Goal: Transaction & Acquisition: Purchase product/service

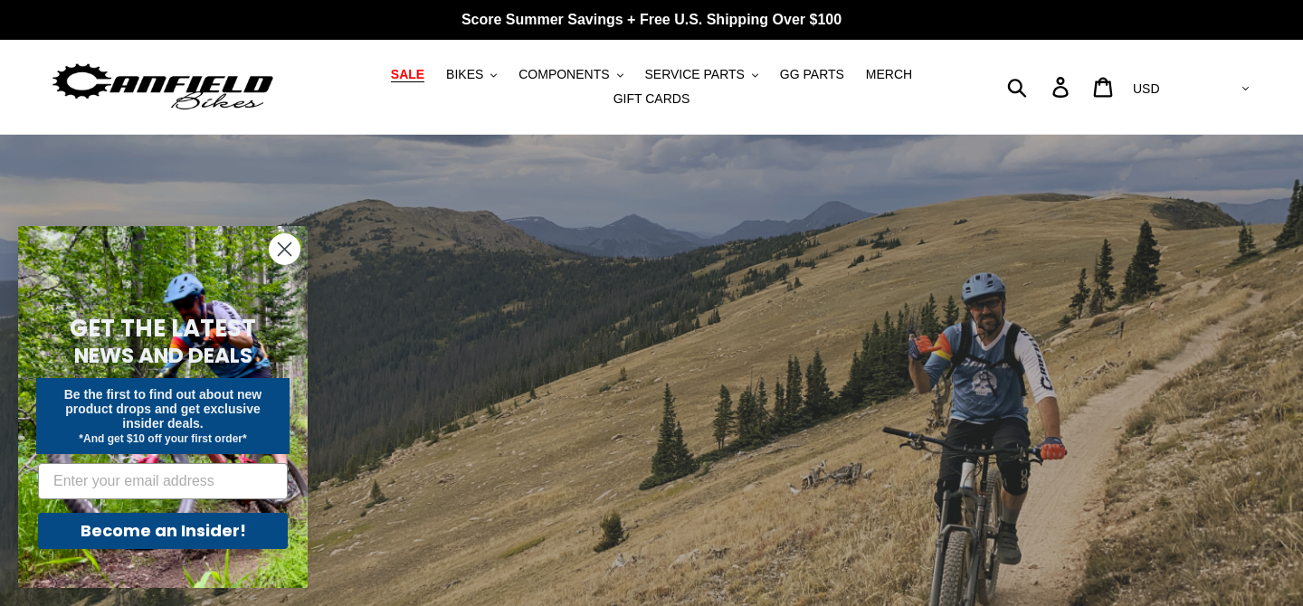
click at [409, 77] on span "SALE" at bounding box center [407, 74] width 33 height 15
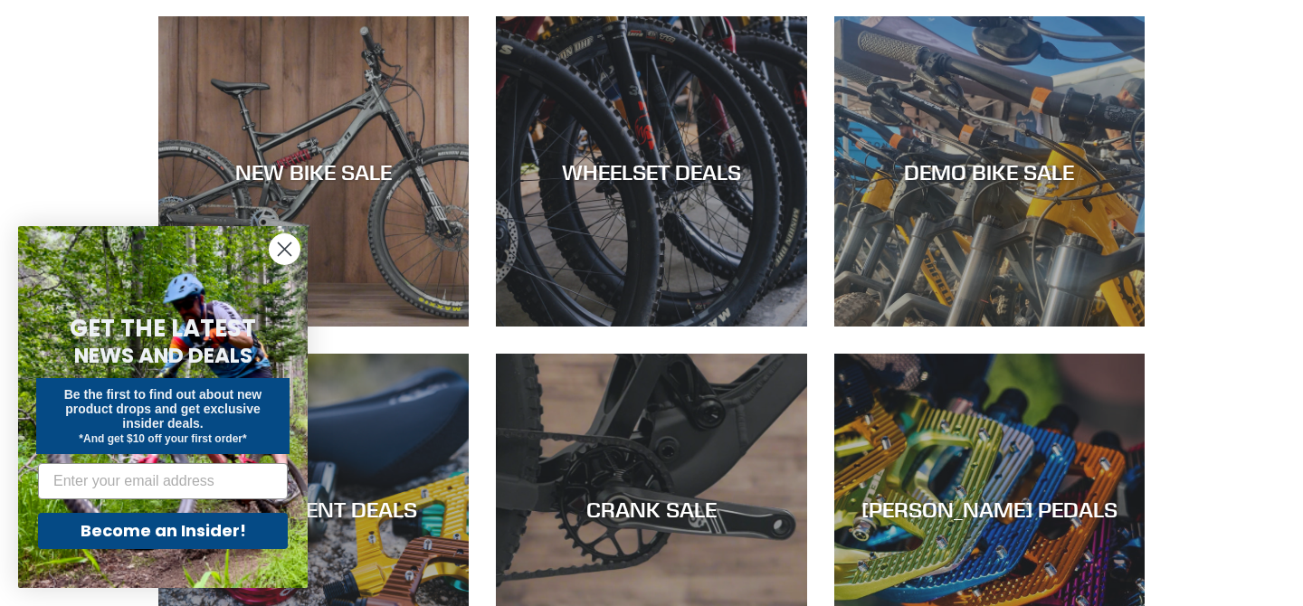
scroll to position [663, 0]
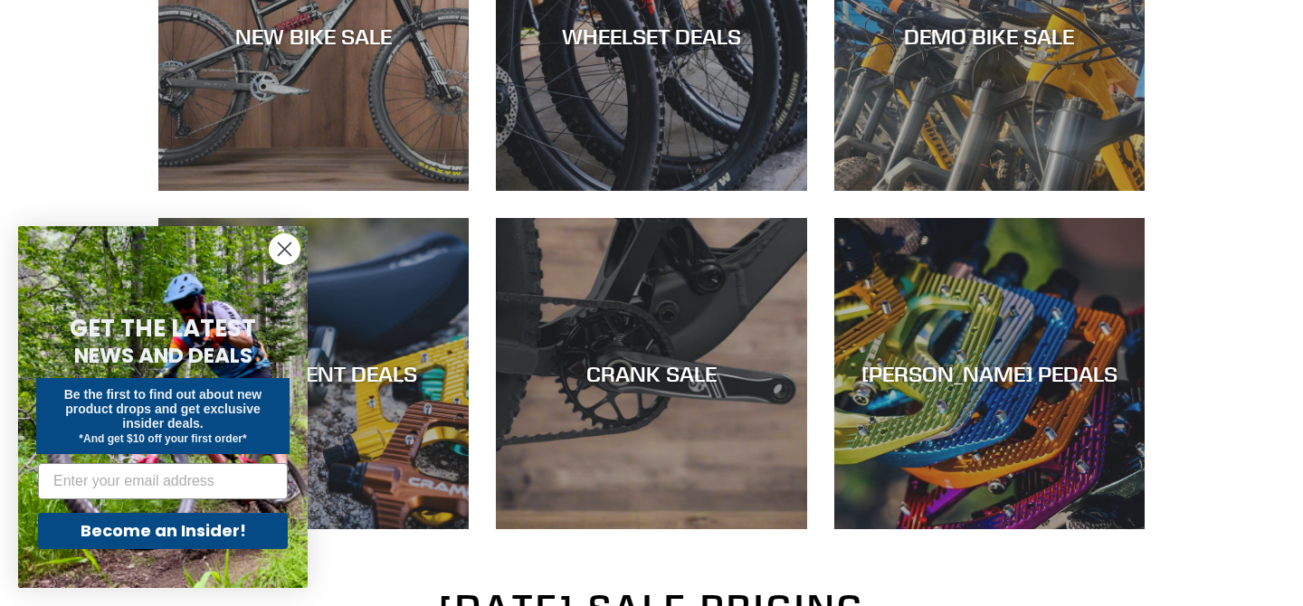
click at [293, 256] on circle "Close dialog" at bounding box center [285, 249] width 30 height 30
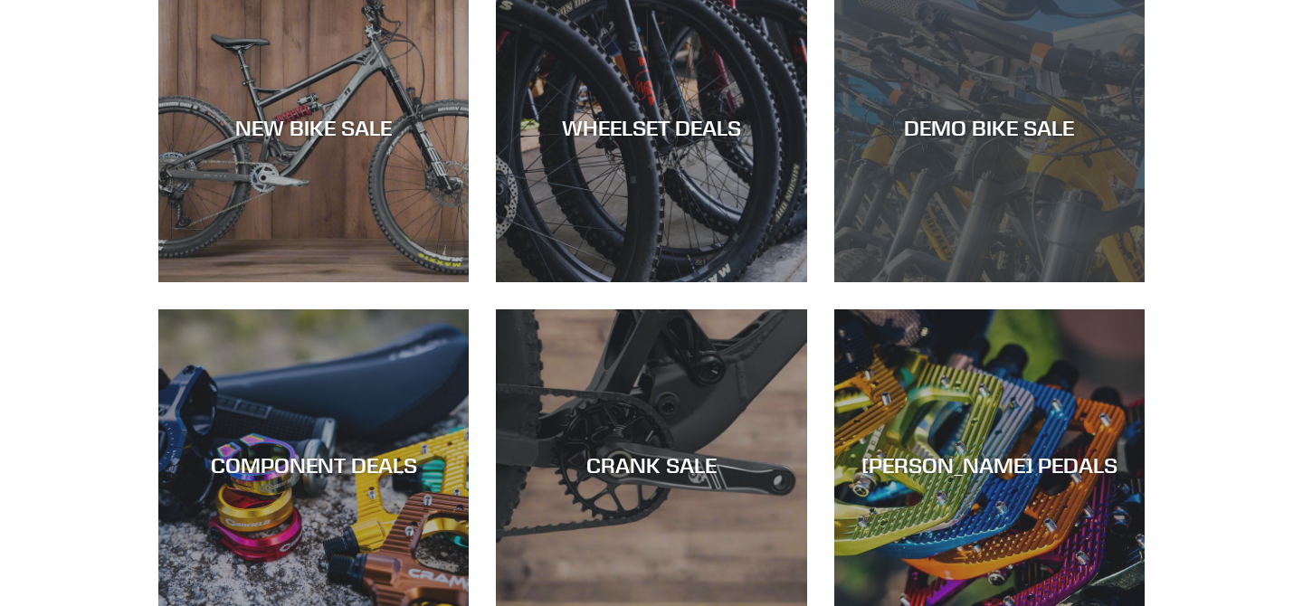
scroll to position [557, 0]
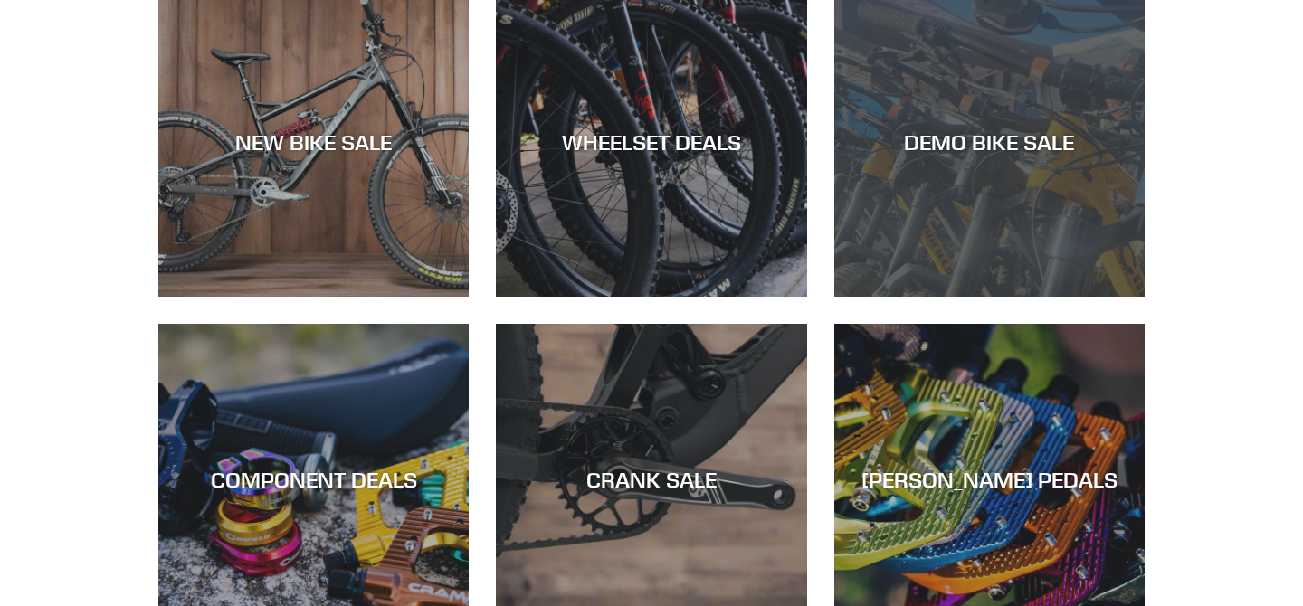
click at [977, 297] on div "DEMO BIKE SALE" at bounding box center [989, 297] width 310 height 0
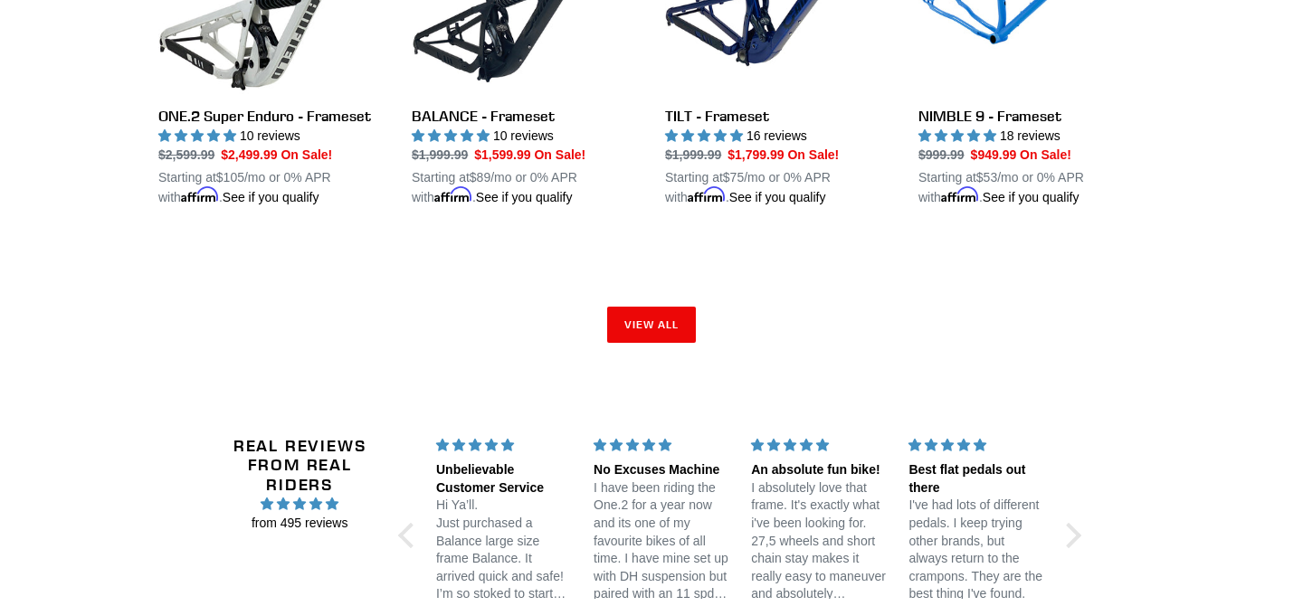
scroll to position [3054, 0]
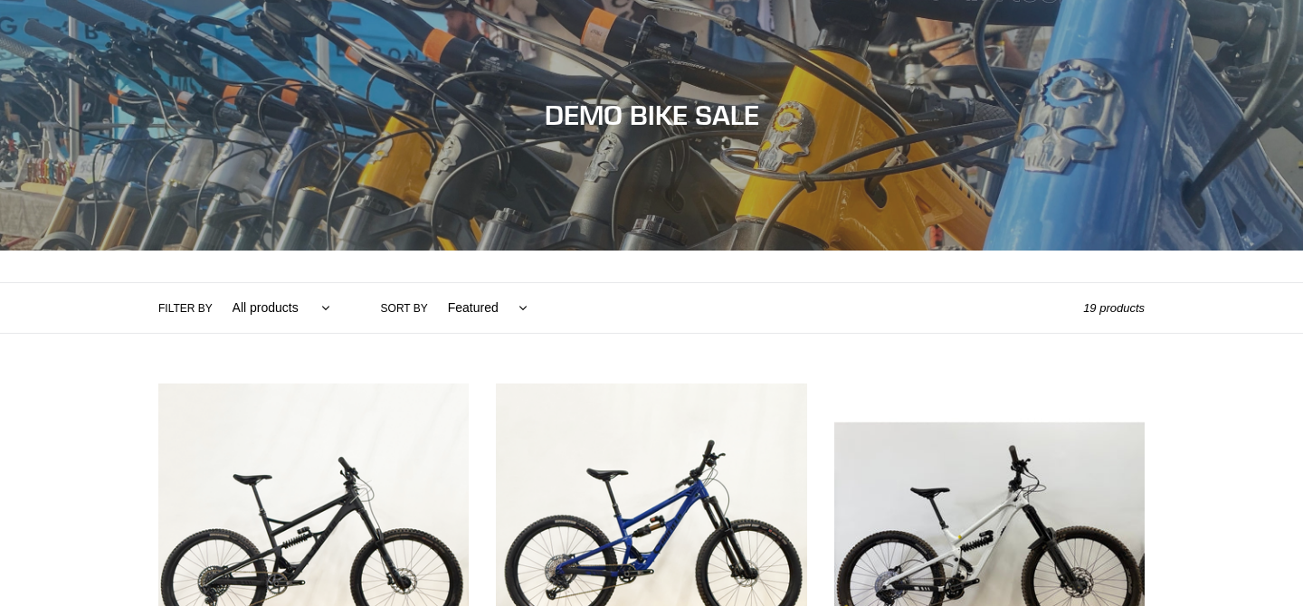
scroll to position [516, 0]
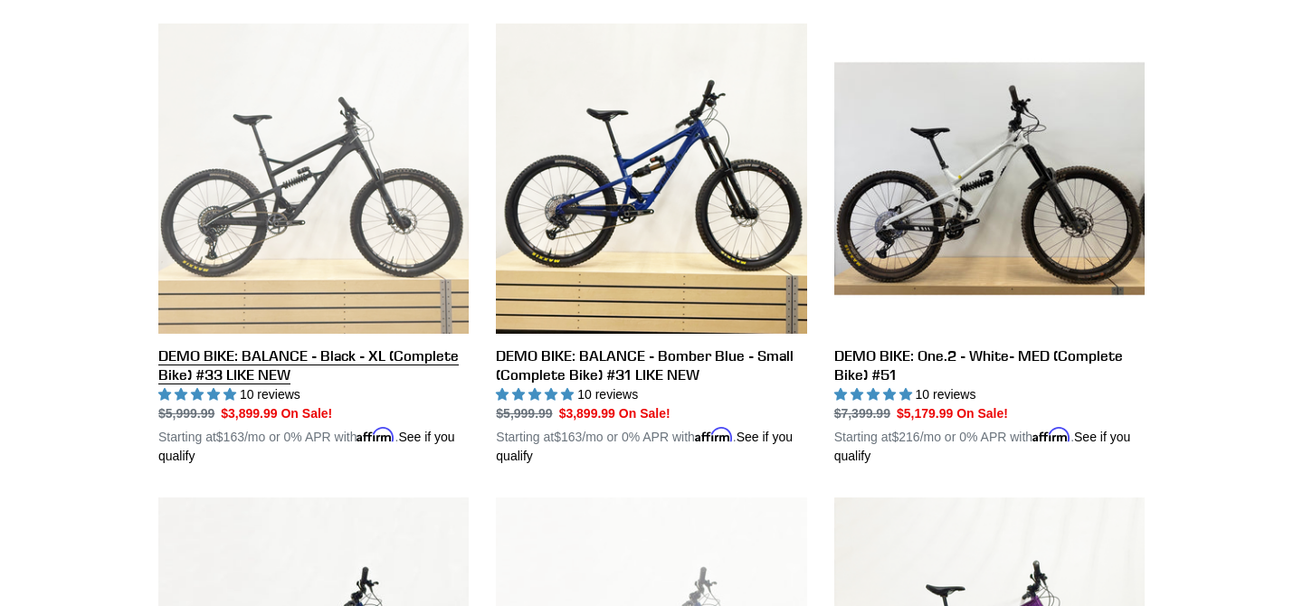
click at [379, 151] on link "DEMO BIKE: BALANCE - Black - XL (Complete Bike) #33 LIKE NEW" at bounding box center [313, 245] width 310 height 442
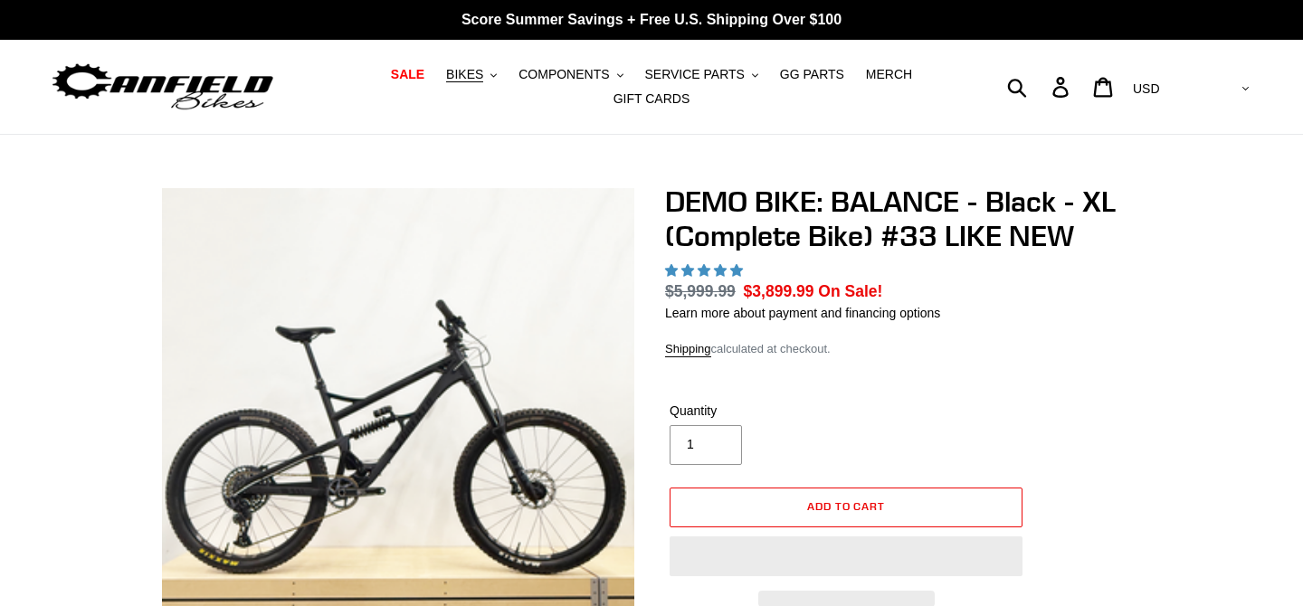
select select "highest-rating"
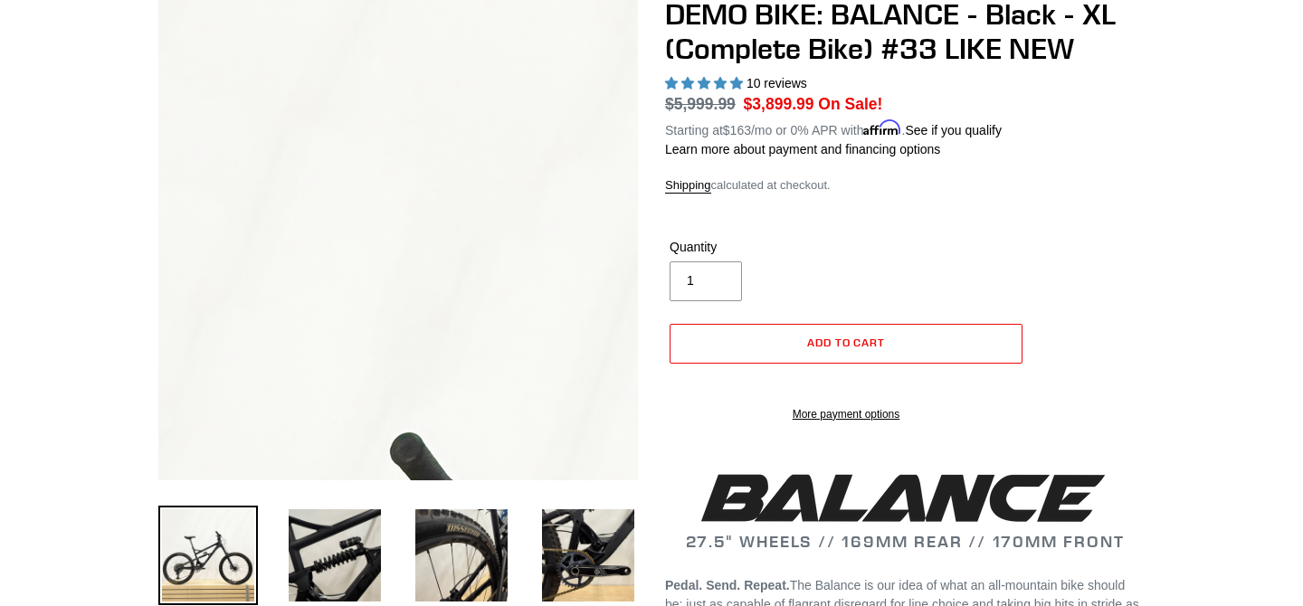
scroll to position [204, 0]
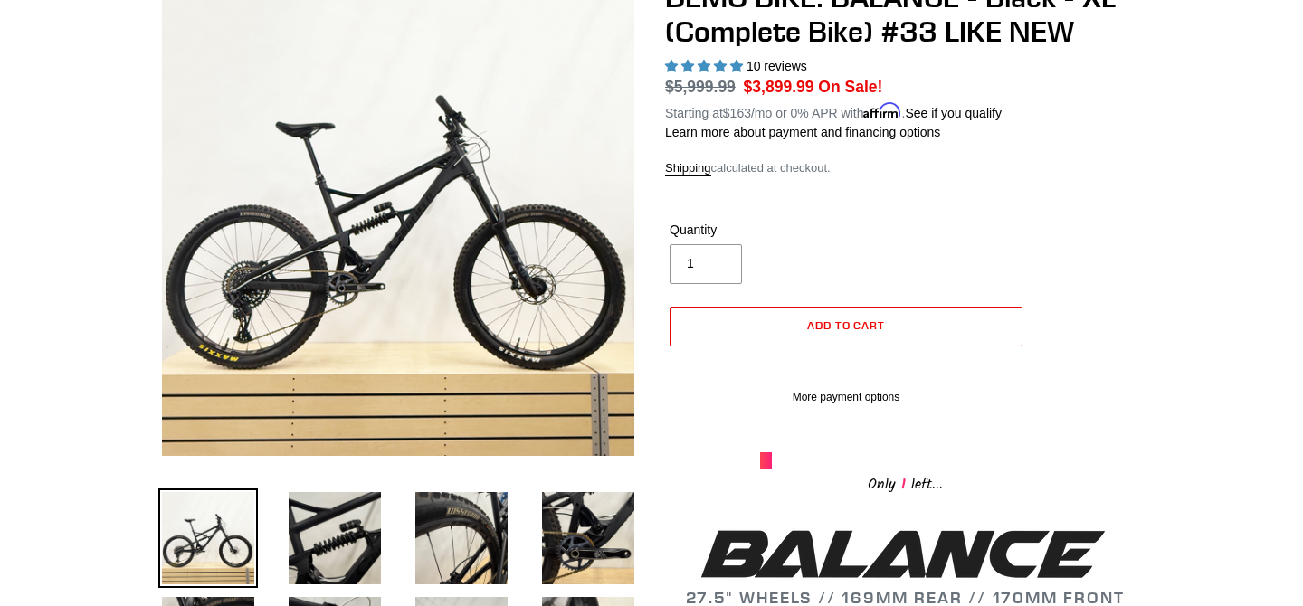
click at [389, 537] on li at bounding box center [447, 542] width 127 height 105
click at [375, 531] on img at bounding box center [335, 539] width 100 height 100
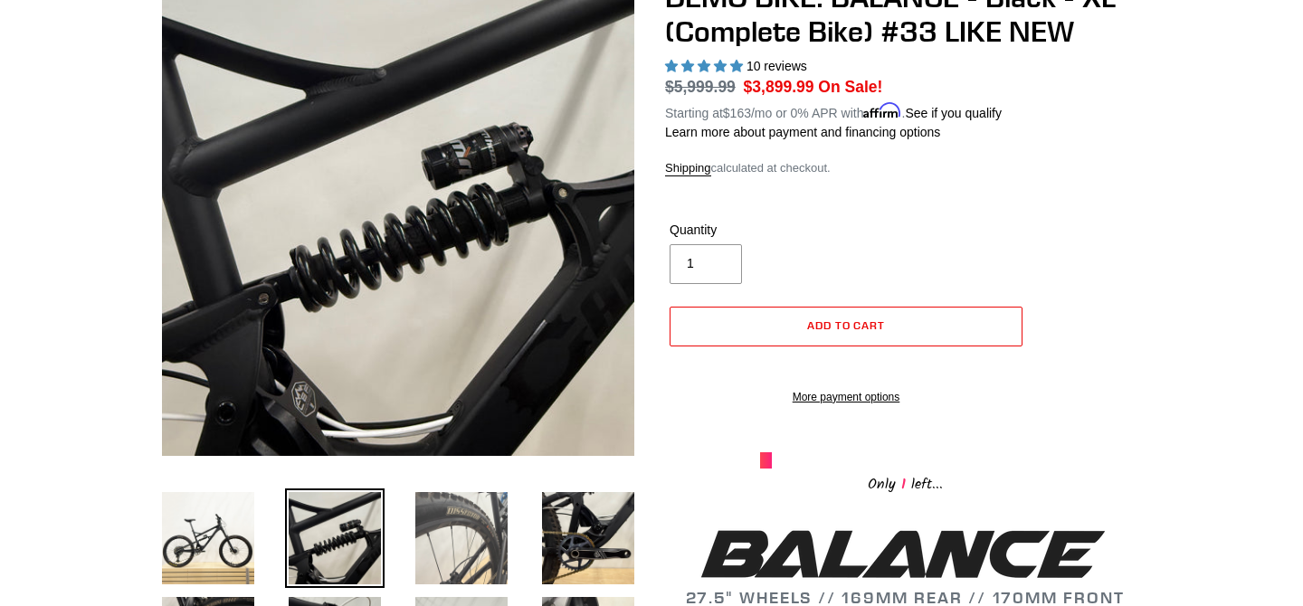
click at [456, 550] on img at bounding box center [462, 539] width 100 height 100
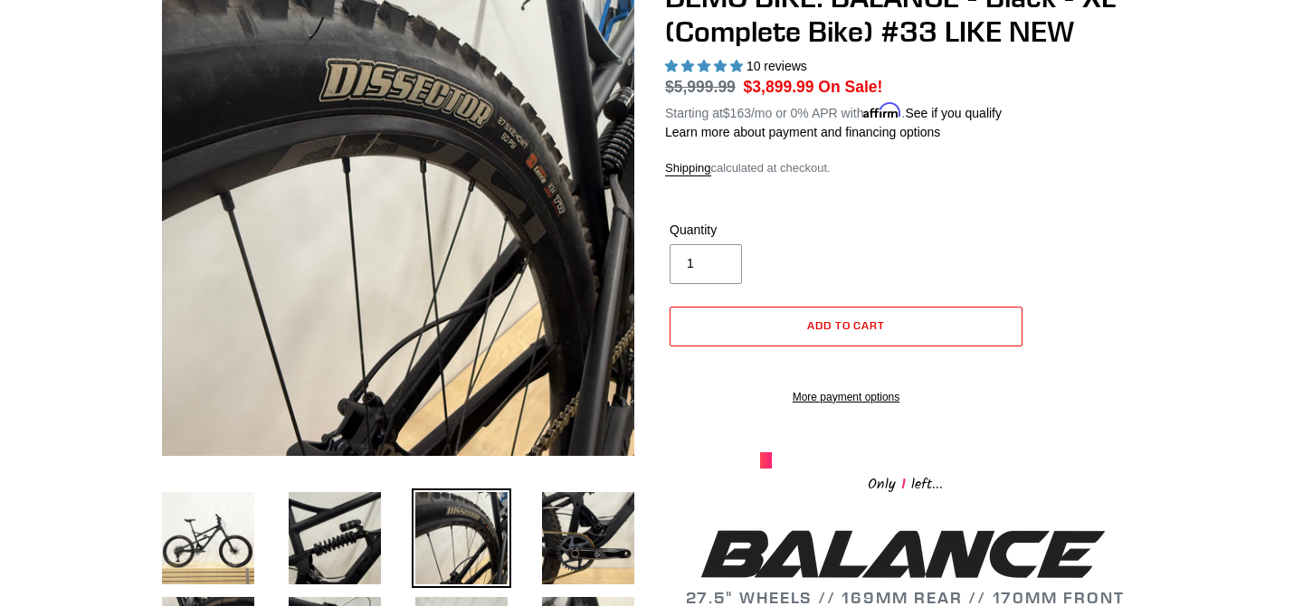
click at [529, 555] on li at bounding box center [574, 542] width 127 height 105
click at [261, 543] on li at bounding box center [321, 542] width 127 height 105
